Goal: Transaction & Acquisition: Purchase product/service

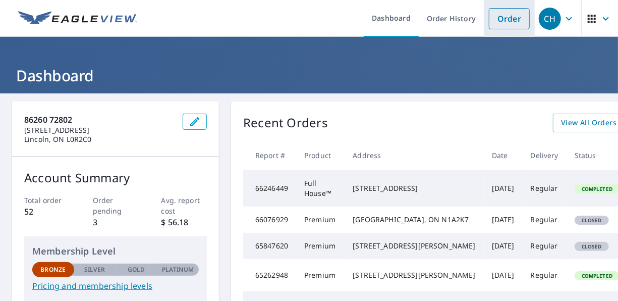
click at [503, 19] on link "Order" at bounding box center [509, 18] width 41 height 21
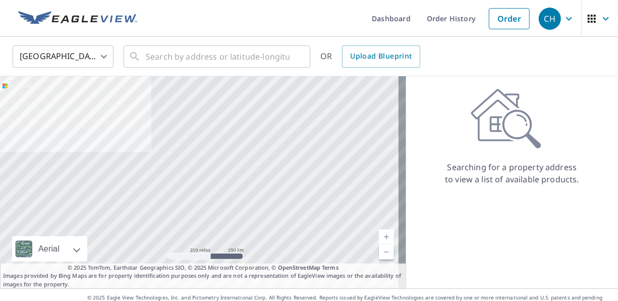
click at [106, 56] on body "CH CH Dashboard Order History Order CH United States US ​ ​ OR Upload Blueprint…" at bounding box center [309, 150] width 618 height 301
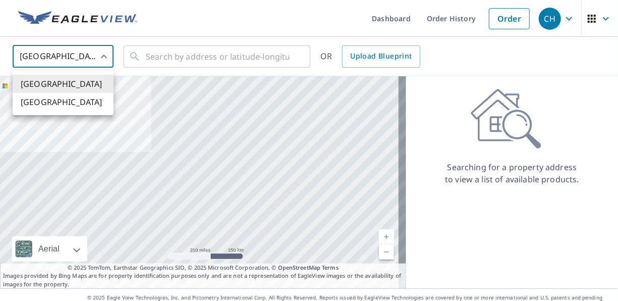
click at [60, 103] on li "[GEOGRAPHIC_DATA]" at bounding box center [63, 102] width 101 height 18
type input "CA"
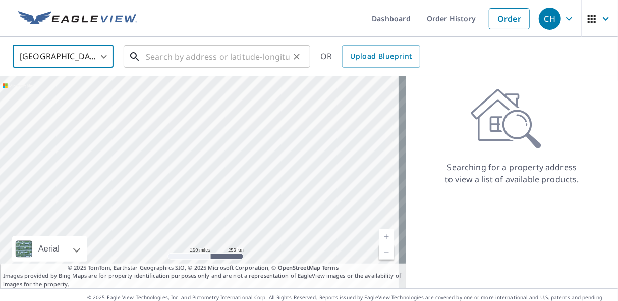
click at [165, 57] on input "text" at bounding box center [218, 56] width 144 height 28
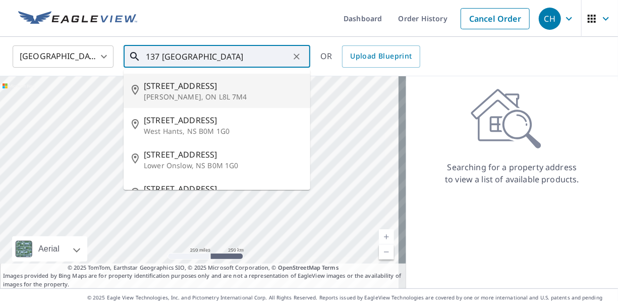
click at [181, 91] on span "[STREET_ADDRESS]" at bounding box center [223, 86] width 159 height 12
type input "[STREET_ADDRESS][PERSON_NAME]"
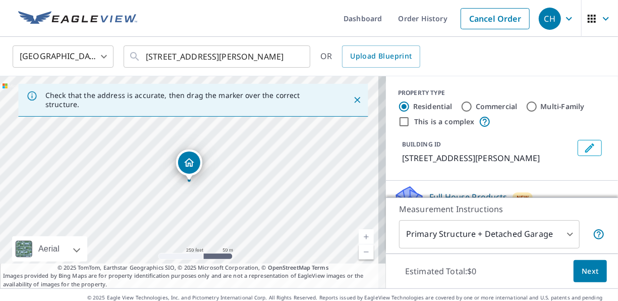
click at [361, 238] on link "Current Level 17, Zoom In" at bounding box center [366, 236] width 15 height 15
click at [361, 238] on link "Current Level 18, Zoom In" at bounding box center [366, 236] width 15 height 15
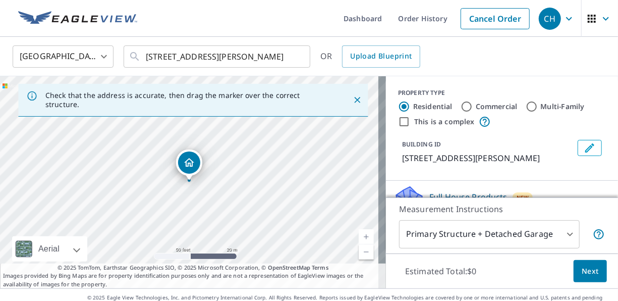
click at [361, 238] on link "Current Level 19, Zoom In" at bounding box center [366, 236] width 15 height 15
drag, startPoint x: 189, startPoint y: 181, endPoint x: 220, endPoint y: 185, distance: 31.1
click at [563, 235] on body "CH CH Dashboard Order History Cancel Order CH Canada [GEOGRAPHIC_DATA] ​ [STREE…" at bounding box center [309, 150] width 618 height 301
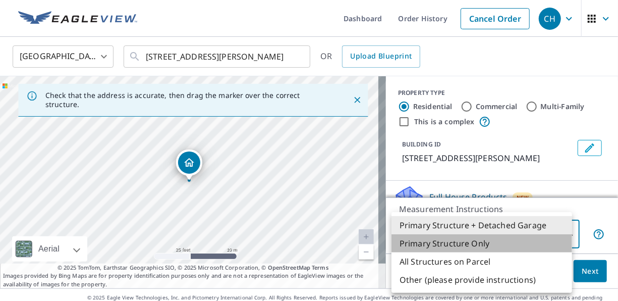
click at [479, 244] on li "Primary Structure Only" at bounding box center [482, 243] width 181 height 18
type input "2"
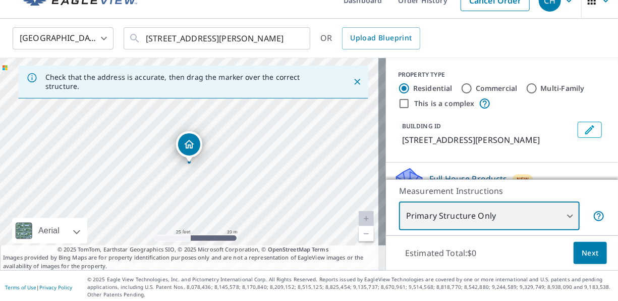
scroll to position [20, 0]
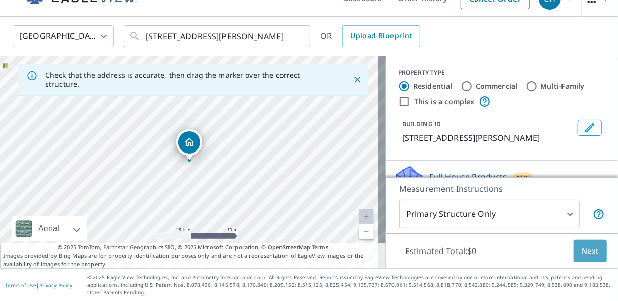
click at [588, 255] on span "Next" at bounding box center [590, 251] width 17 height 13
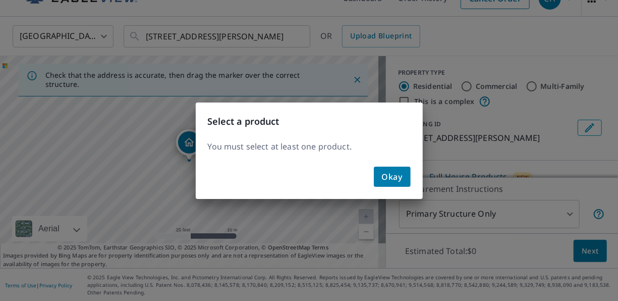
click at [398, 181] on span "Okay" at bounding box center [392, 177] width 21 height 14
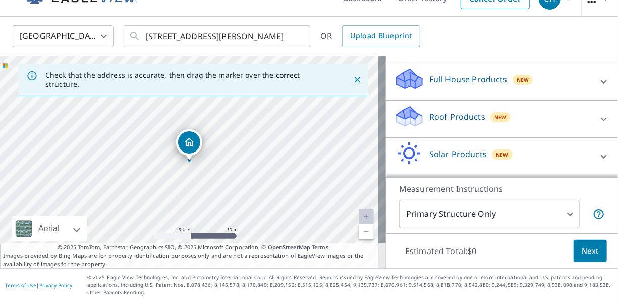
scroll to position [96, 0]
click at [468, 86] on p "Full House Products" at bounding box center [469, 80] width 78 height 12
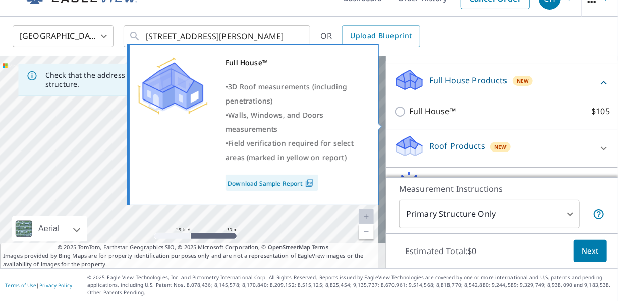
click at [394, 118] on input "Full House™ $105" at bounding box center [401, 111] width 15 height 12
checkbox input "true"
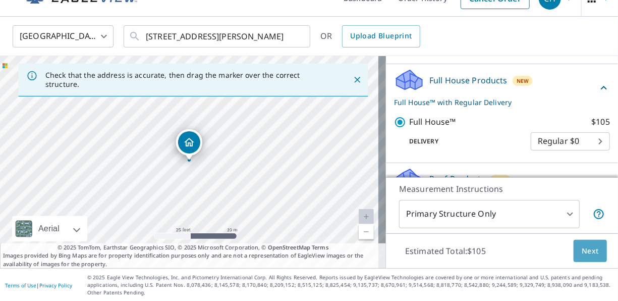
click at [584, 253] on span "Next" at bounding box center [590, 251] width 17 height 13
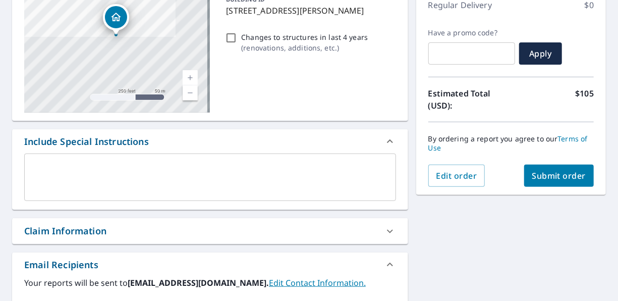
scroll to position [149, 0]
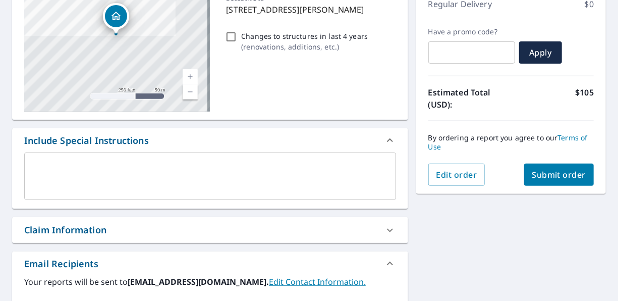
click at [563, 177] on span "Submit order" at bounding box center [560, 174] width 54 height 11
